Goal: Task Accomplishment & Management: Understand process/instructions

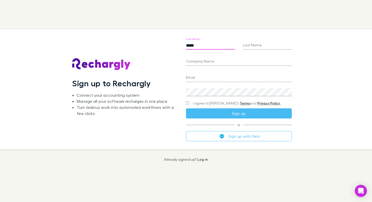
type input "*****"
type input "******"
type input "*******"
click at [197, 72] on div "Email" at bounding box center [239, 76] width 106 height 12
click at [194, 77] on input "Email" at bounding box center [239, 78] width 106 height 8
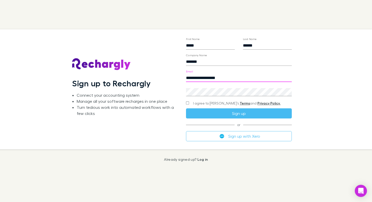
type input "**********"
click at [307, 90] on div "**********" at bounding box center [182, 89] width 380 height 120
click at [143, 91] on div "**********" at bounding box center [182, 89] width 380 height 120
click at [308, 118] on div "**********" at bounding box center [182, 89] width 380 height 120
click at [168, 122] on div "Sign up to Rechargly Connect your accounting system Manage all your software re…" at bounding box center [125, 89] width 106 height 112
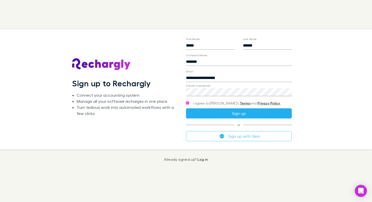
click at [228, 114] on button "Sign up" at bounding box center [239, 113] width 106 height 10
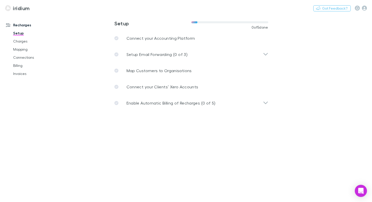
click at [185, 158] on main "**********" at bounding box center [217, 108] width 309 height 188
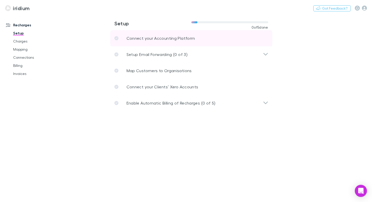
click at [148, 39] on p "Connect your Accounting Platform" at bounding box center [161, 38] width 69 height 6
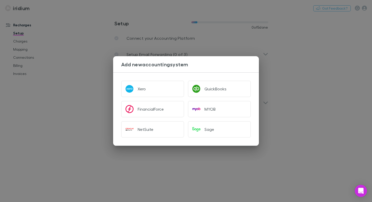
click at [88, 155] on div "Add new accounting system Xero QuickBooks FinancialForce MYOB NetSuite Sage" at bounding box center [186, 101] width 372 height 202
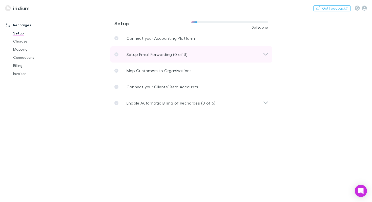
click at [139, 55] on p "Setup Email Forwarding (0 of 3)" at bounding box center [157, 54] width 61 height 6
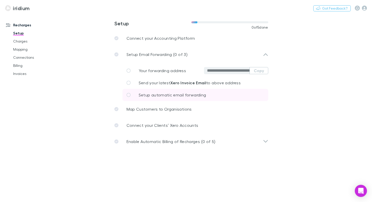
click at [185, 97] on span "Setup automatic email forwarding" at bounding box center [173, 94] width 68 height 5
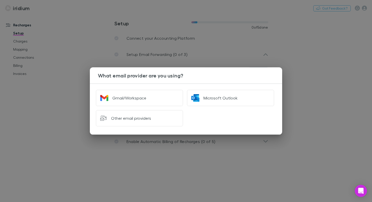
click at [325, 89] on div "What email provider are you using? Gmail/Workspace Microsoft Outlook Other emai…" at bounding box center [186, 101] width 372 height 202
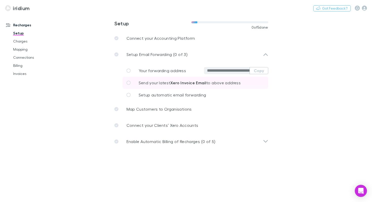
click at [152, 83] on span "Send your latest Xero Invoice Email to above address" at bounding box center [190, 82] width 102 height 5
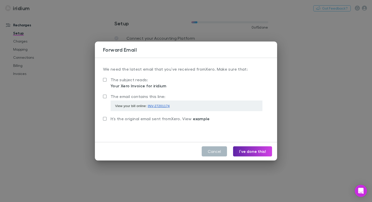
click at [216, 152] on button "Cancel" at bounding box center [214, 151] width 25 height 10
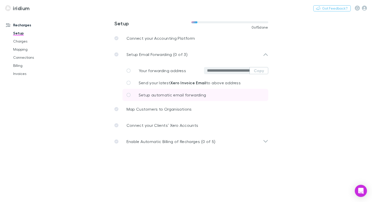
click at [182, 95] on span "Setup automatic email forwarding" at bounding box center [173, 94] width 68 height 5
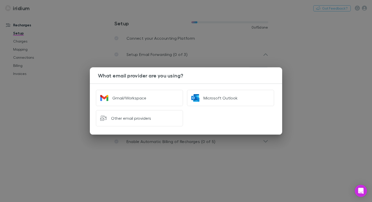
click at [313, 95] on div "What email provider are you using? Gmail/Workspace Microsoft Outlook Other emai…" at bounding box center [186, 101] width 372 height 202
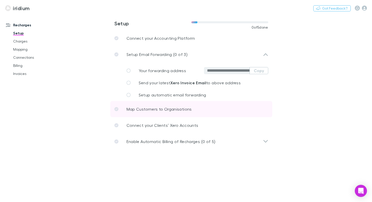
click at [157, 108] on p "Map Customers to Organisations" at bounding box center [159, 109] width 65 height 6
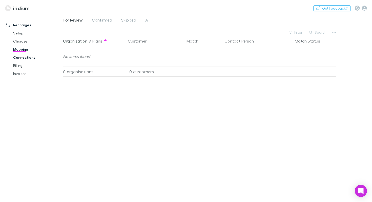
click at [26, 59] on link "Connections" at bounding box center [35, 57] width 54 height 8
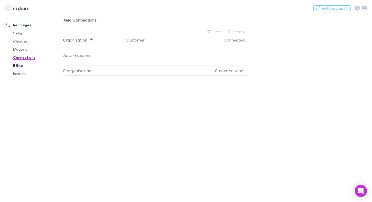
click at [21, 65] on link "Billing" at bounding box center [35, 66] width 54 height 8
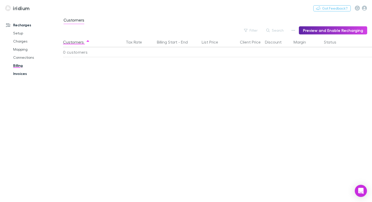
click at [21, 74] on link "Invoices" at bounding box center [35, 74] width 54 height 8
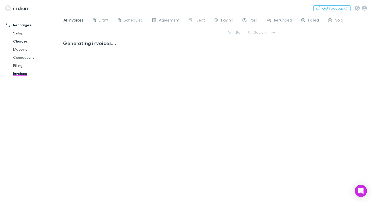
click at [23, 43] on link "Charges" at bounding box center [35, 41] width 54 height 8
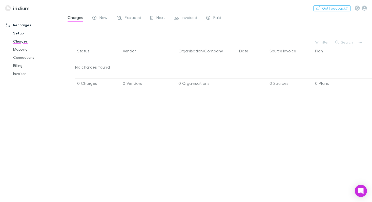
click at [19, 34] on link "Setup" at bounding box center [35, 33] width 54 height 8
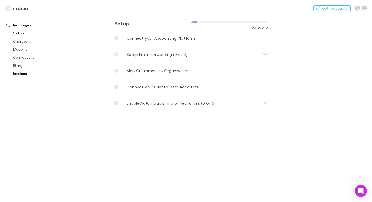
click at [21, 74] on link "Invoices" at bounding box center [35, 74] width 54 height 8
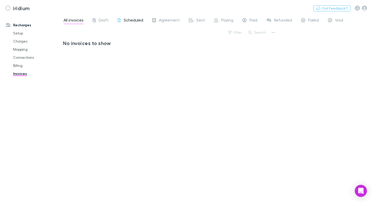
click at [134, 21] on span "Scheduled" at bounding box center [134, 20] width 20 height 7
click at [169, 19] on span "Agreement" at bounding box center [169, 20] width 21 height 7
click at [201, 18] on span "Sent" at bounding box center [201, 20] width 9 height 7
click at [222, 20] on span "Paying" at bounding box center [227, 20] width 12 height 7
click at [251, 21] on span "Paid" at bounding box center [254, 20] width 8 height 7
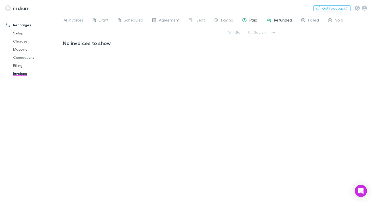
click at [278, 19] on span "Refunded" at bounding box center [283, 20] width 18 height 7
click at [361, 192] on icon "Open Intercom Messenger" at bounding box center [361, 191] width 6 height 7
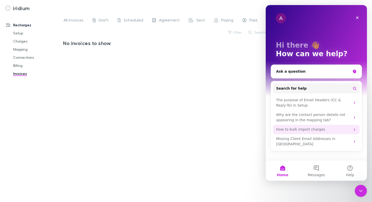
click at [294, 130] on div "How to bulk import charges" at bounding box center [313, 129] width 74 height 5
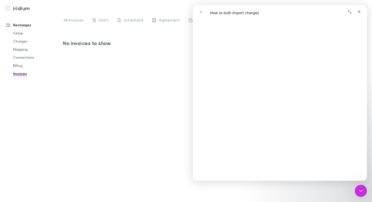
scroll to position [116, 0]
click at [148, 100] on div "No invoices to show" at bounding box center [170, 119] width 214 height 158
click at [360, 12] on icon "Close" at bounding box center [359, 12] width 4 height 4
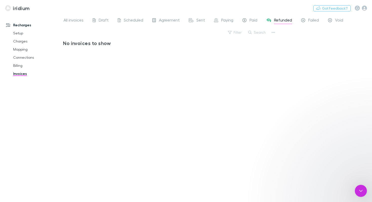
scroll to position [0, 0]
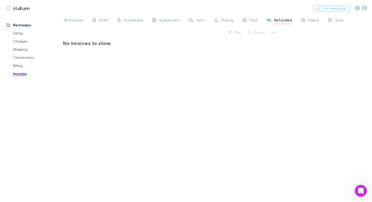
click at [21, 28] on link "Recharges" at bounding box center [31, 25] width 61 height 8
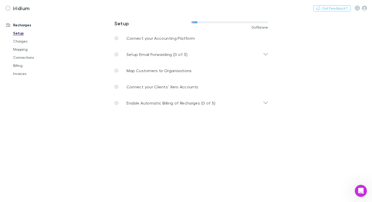
click at [20, 24] on link "Recharges" at bounding box center [31, 25] width 61 height 8
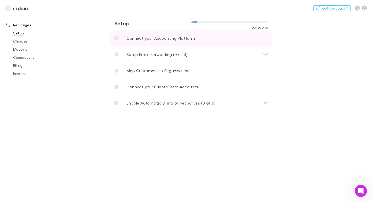
click at [166, 44] on link "Connect your Accounting Platform" at bounding box center [191, 38] width 162 height 16
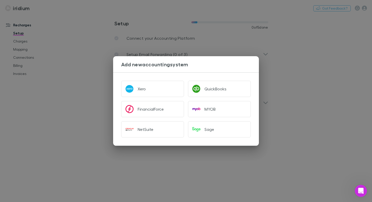
click at [76, 112] on div "Add new accounting system Xero QuickBooks FinancialForce MYOB NetSuite Sage" at bounding box center [186, 101] width 372 height 202
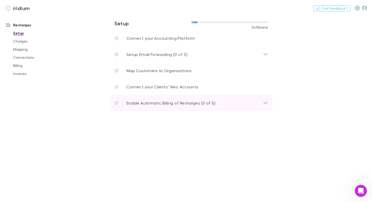
click at [161, 103] on p "Enable Automatic Billing of Recharges (0 of 5)" at bounding box center [171, 103] width 89 height 6
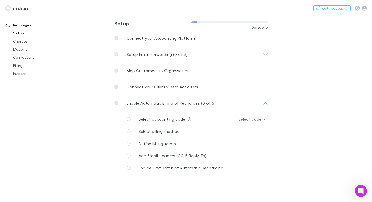
click at [266, 119] on button "Select code" at bounding box center [251, 119] width 33 height 8
click at [300, 111] on div at bounding box center [186, 101] width 372 height 202
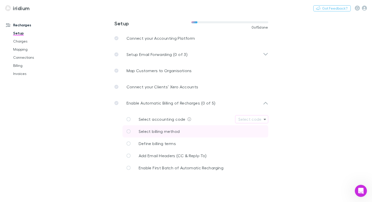
click at [162, 131] on span "Select billing method" at bounding box center [159, 131] width 41 height 5
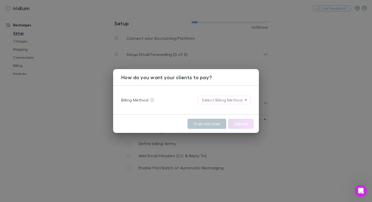
click at [240, 100] on body "**********" at bounding box center [186, 101] width 372 height 202
click at [161, 122] on div at bounding box center [186, 101] width 372 height 202
click at [108, 148] on div "How do you want your clients to pay? Billing Method Select Billing Method I’ll …" at bounding box center [186, 101] width 372 height 202
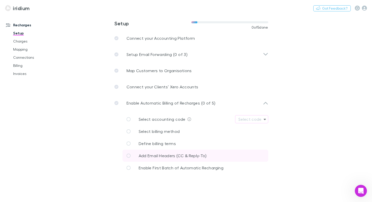
click at [160, 155] on span "Add Email Headers (CC & Reply-To)" at bounding box center [173, 155] width 68 height 5
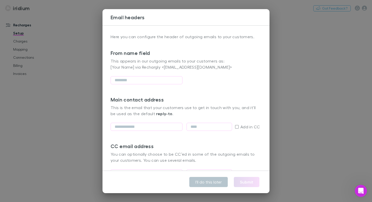
click at [89, 118] on div "Email headers Here you can configure the header of outgoing emails to your cust…" at bounding box center [186, 101] width 372 height 202
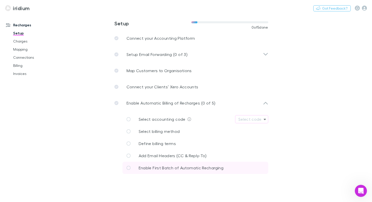
click at [169, 167] on span "Enable First Batch of Automatic Recharging" at bounding box center [181, 167] width 85 height 5
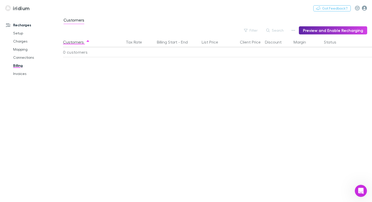
click at [365, 8] on icon "button" at bounding box center [364, 8] width 5 height 5
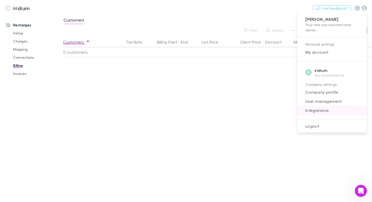
click at [326, 110] on span "Integrations" at bounding box center [333, 110] width 62 height 6
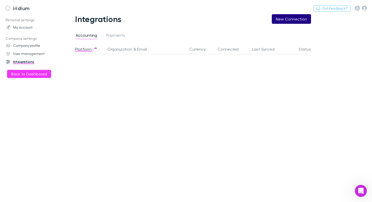
click at [285, 19] on button "New Connection" at bounding box center [291, 19] width 39 height 10
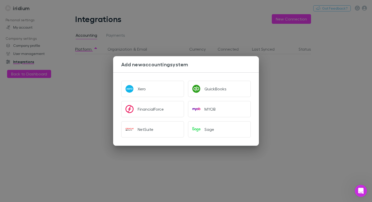
click at [309, 119] on div "Add new accounting system Xero QuickBooks FinancialForce MYOB NetSuite Sage" at bounding box center [186, 101] width 372 height 202
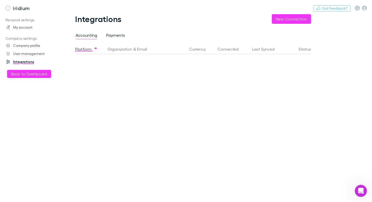
click at [113, 36] on span "Payments" at bounding box center [115, 36] width 19 height 7
click at [93, 36] on span "Accounting" at bounding box center [87, 36] width 22 height 7
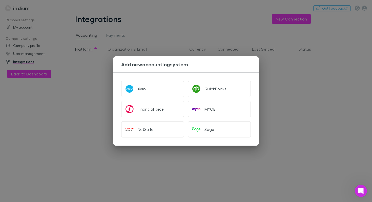
click at [86, 107] on div "Add new accounting system Xero QuickBooks FinancialForce MYOB NetSuite Sage" at bounding box center [186, 101] width 372 height 202
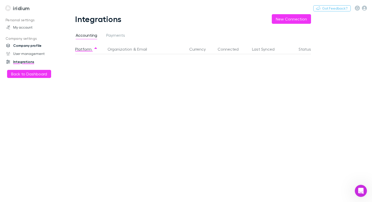
click at [27, 46] on link "Company profile" at bounding box center [31, 46] width 61 height 8
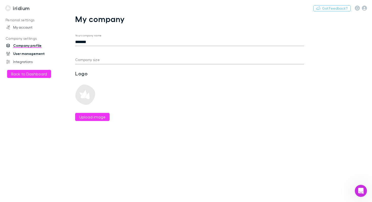
click at [27, 54] on link "User management" at bounding box center [31, 54] width 61 height 8
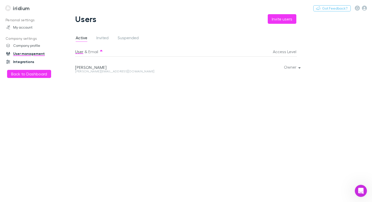
click at [24, 61] on link "Integrations" at bounding box center [31, 62] width 61 height 8
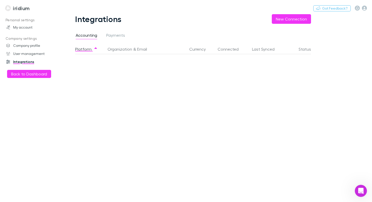
click at [86, 63] on div "Platform Organization & Email Currency Connected Last Synced Status" at bounding box center [197, 123] width 244 height 158
click at [293, 16] on button "New Connection" at bounding box center [291, 19] width 39 height 10
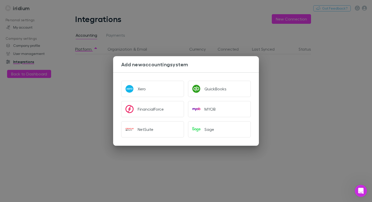
click at [85, 106] on div "Add new accounting system Xero QuickBooks FinancialForce MYOB NetSuite Sage" at bounding box center [186, 101] width 372 height 202
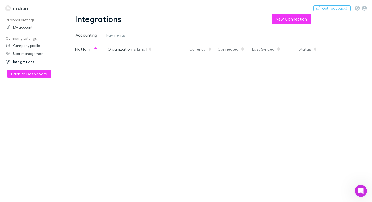
click at [122, 50] on button "Organization" at bounding box center [120, 49] width 25 height 10
click at [81, 49] on button "Platform" at bounding box center [86, 49] width 23 height 10
click at [285, 19] on button "New Connection" at bounding box center [291, 19] width 39 height 10
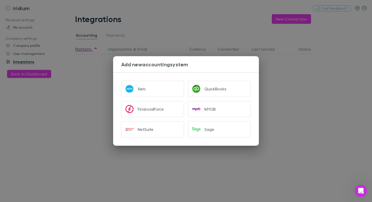
click at [304, 115] on div "Add new accounting system Xero QuickBooks FinancialForce MYOB NetSuite Sage" at bounding box center [186, 101] width 372 height 202
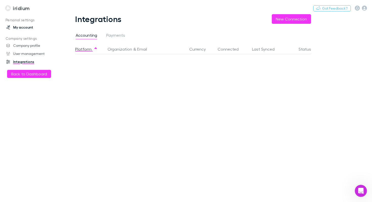
click at [18, 27] on link "My account" at bounding box center [31, 27] width 61 height 8
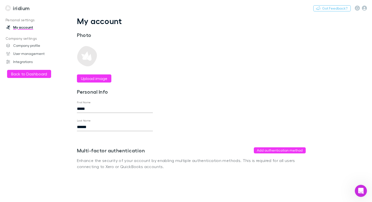
click at [9, 9] on img at bounding box center [8, 8] width 6 height 6
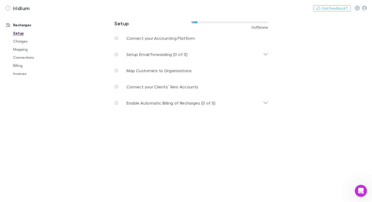
click at [16, 25] on link "Recharges" at bounding box center [31, 25] width 61 height 8
click at [20, 41] on link "Charges" at bounding box center [35, 41] width 54 height 8
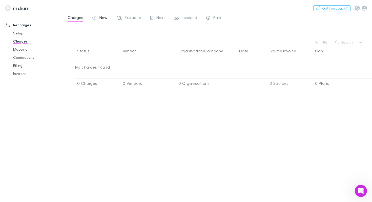
click at [101, 17] on span "New" at bounding box center [104, 18] width 8 height 7
click at [96, 17] on icon at bounding box center [94, 18] width 4 height 5
click at [127, 18] on span "Excluded" at bounding box center [133, 18] width 16 height 7
click at [79, 18] on span "Charges" at bounding box center [76, 18] width 16 height 7
click at [29, 50] on link "Mapping" at bounding box center [35, 49] width 54 height 8
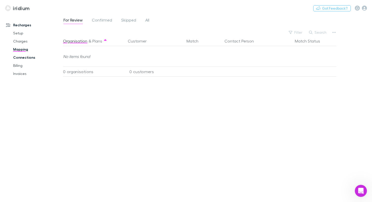
click at [27, 58] on link "Connections" at bounding box center [35, 57] width 54 height 8
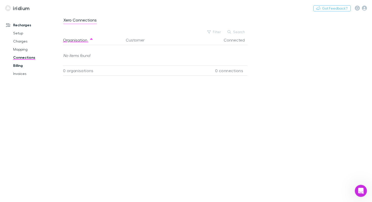
click at [16, 65] on link "Billing" at bounding box center [35, 66] width 54 height 8
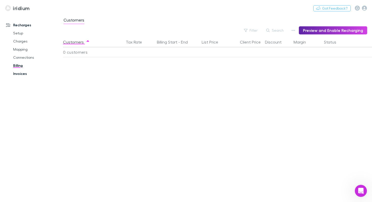
click at [20, 74] on link "Invoices" at bounding box center [35, 74] width 54 height 8
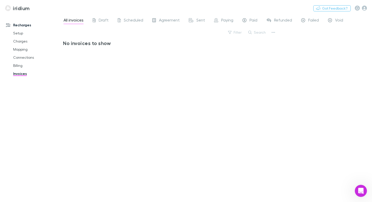
click at [17, 25] on link "Recharges" at bounding box center [31, 25] width 61 height 8
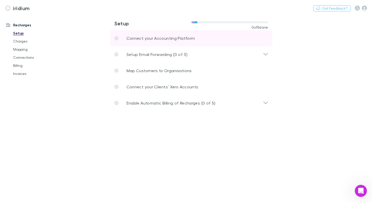
click at [169, 40] on p "Connect your Accounting Platform" at bounding box center [161, 38] width 69 height 6
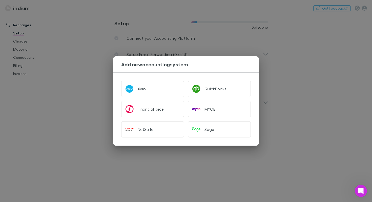
click at [99, 88] on div "Add new accounting system Xero QuickBooks FinancialForce MYOB NetSuite Sage" at bounding box center [186, 101] width 372 height 202
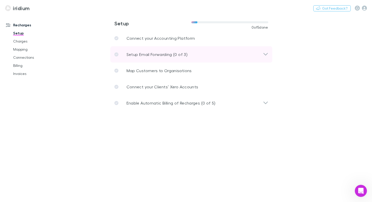
click at [165, 54] on p "Setup Email Forwarding (0 of 3)" at bounding box center [157, 54] width 61 height 6
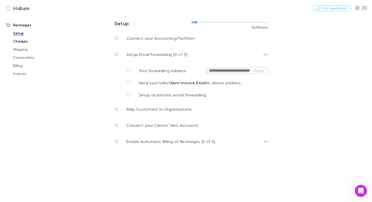
click at [22, 42] on link "Charges" at bounding box center [35, 41] width 54 height 8
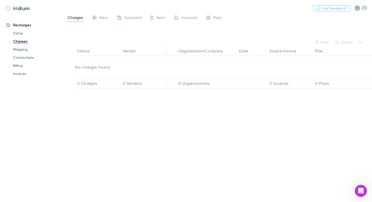
click at [357, 9] on icon "button" at bounding box center [357, 8] width 3 height 4
click at [258, 40] on div at bounding box center [186, 101] width 372 height 202
click at [19, 25] on link "Recharges" at bounding box center [31, 25] width 61 height 8
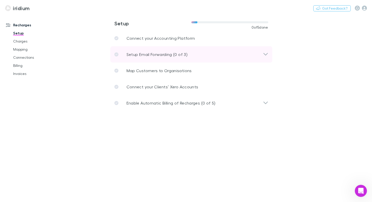
click at [158, 55] on p "Setup Email Forwarding (0 of 3)" at bounding box center [157, 54] width 61 height 6
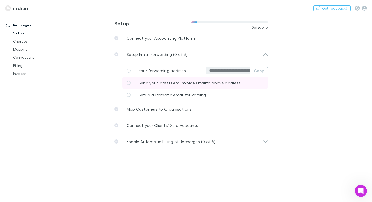
click at [153, 83] on span "Send your latest Xero Invoice Email to above address" at bounding box center [190, 82] width 102 height 5
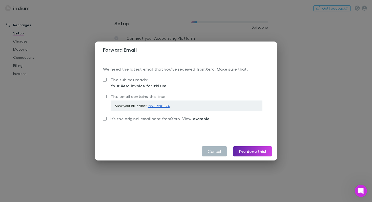
click at [214, 153] on button "Cancel" at bounding box center [214, 151] width 25 height 10
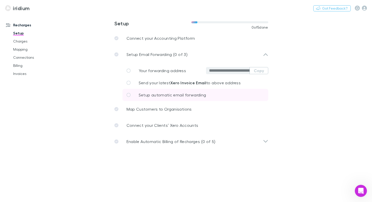
click at [152, 95] on span "Setup automatic email forwarding" at bounding box center [173, 94] width 68 height 5
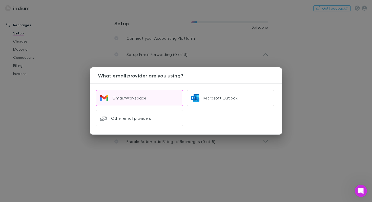
click at [146, 99] on button "Gmail/Workspace" at bounding box center [139, 98] width 87 height 16
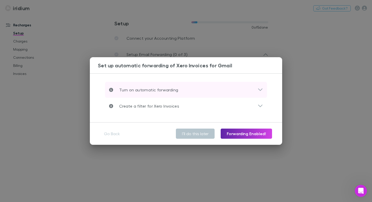
click at [159, 88] on p "Turn on automatic forwarding" at bounding box center [145, 90] width 65 height 6
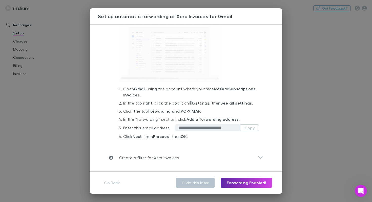
scroll to position [29, 0]
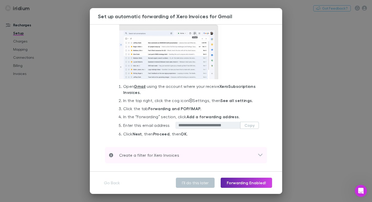
click at [179, 153] on div "Create a filter for Xero Invoices" at bounding box center [183, 155] width 149 height 6
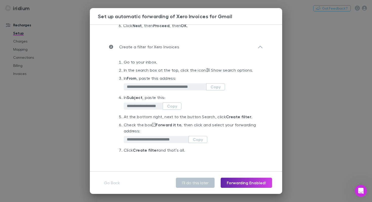
scroll to position [0, 0]
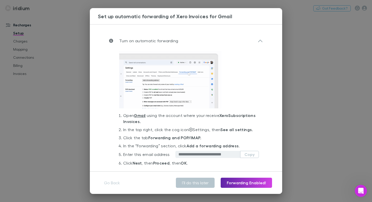
click at [303, 66] on div "**********" at bounding box center [186, 101] width 372 height 202
